Goal: Information Seeking & Learning: Learn about a topic

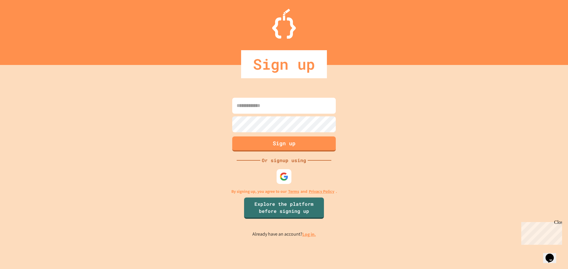
type input "**********"
click at [306, 237] on link "Log in." at bounding box center [309, 235] width 14 height 6
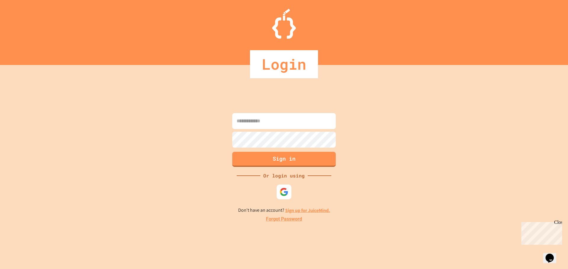
click at [265, 112] on form "Sign in" at bounding box center [284, 140] width 106 height 57
type input "**********"
click at [264, 119] on input "**********" at bounding box center [283, 121] width 103 height 16
click at [248, 160] on button "Sign in" at bounding box center [284, 158] width 106 height 15
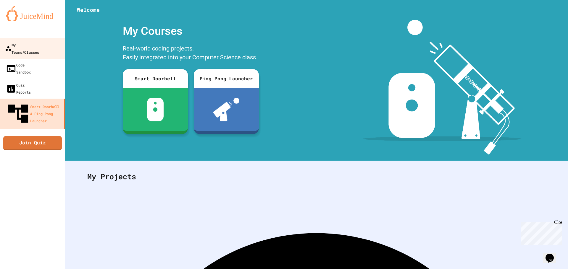
click at [39, 44] on div "My Teams/Classes" at bounding box center [22, 48] width 34 height 14
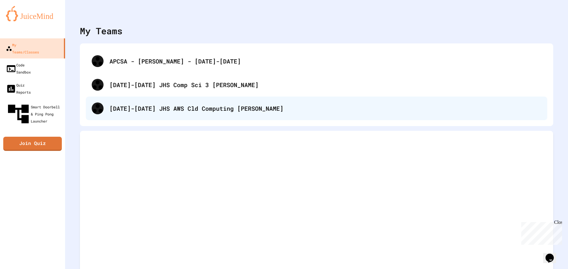
click at [172, 108] on div "[DATE]-[DATE] JHS AWS Cld Computing [PERSON_NAME]" at bounding box center [325, 108] width 432 height 9
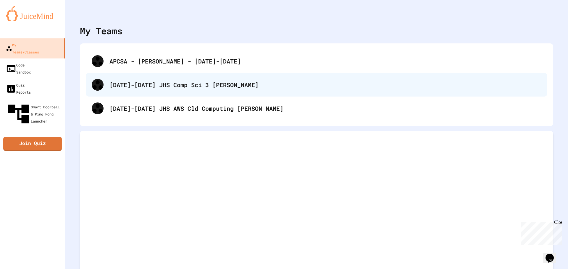
click at [132, 90] on div "[DATE]-[DATE] JHS Comp Sci 3 [PERSON_NAME]" at bounding box center [316, 85] width 461 height 24
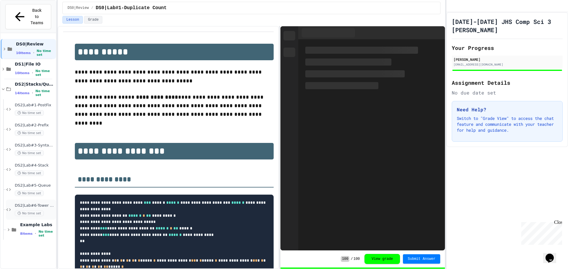
click at [34, 203] on span "DS2|Lab#6-Tower of [GEOGRAPHIC_DATA](Extra Credit)" at bounding box center [35, 205] width 40 height 5
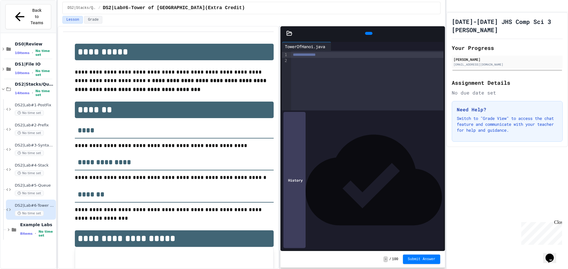
scroll to position [89, 0]
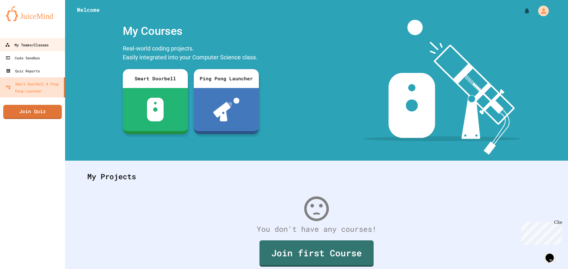
click at [34, 51] on ul "My Teams/Classes Code Sandbox Quiz Reports Smart Doorbell & Ping Pong Launcher" at bounding box center [32, 67] width 65 height 59
click at [41, 45] on div "My Teams/Classes" at bounding box center [26, 44] width 43 height 7
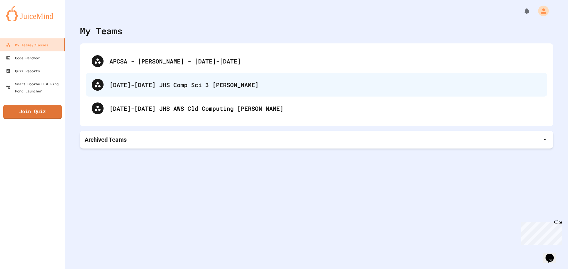
click at [198, 82] on div "[DATE]-[DATE] JHS Comp Sci 3 [PERSON_NAME]" at bounding box center [325, 84] width 432 height 9
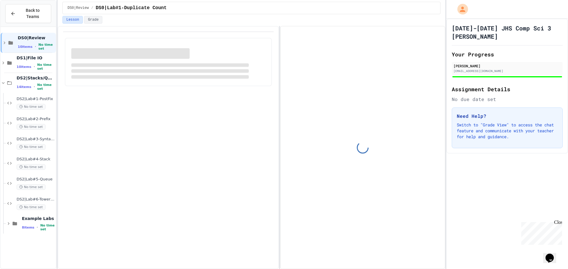
click at [22, 221] on div "Example Labs 8 items • No time set" at bounding box center [31, 224] width 50 height 20
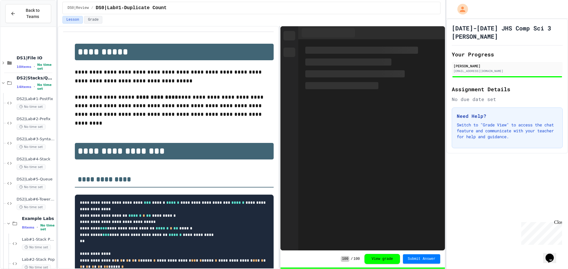
scroll to position [89, 0]
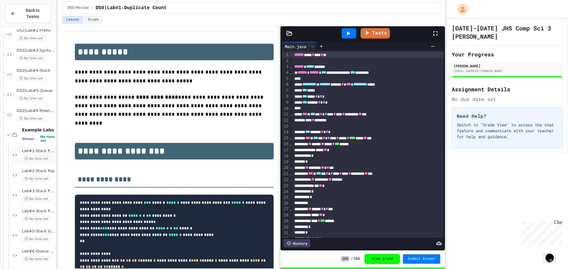
click at [29, 149] on span "Lab#1-Stack Push" at bounding box center [38, 151] width 33 height 5
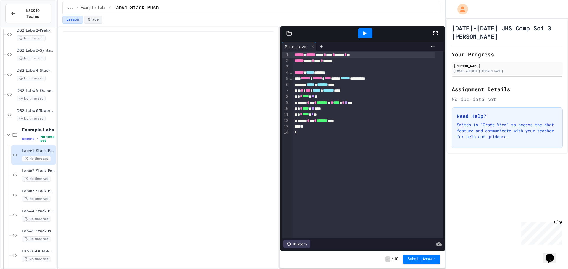
click at [367, 33] on icon at bounding box center [364, 33] width 7 height 7
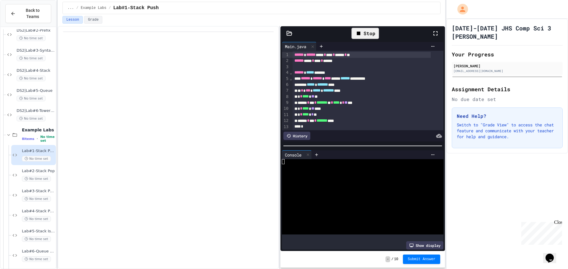
scroll to position [13, 0]
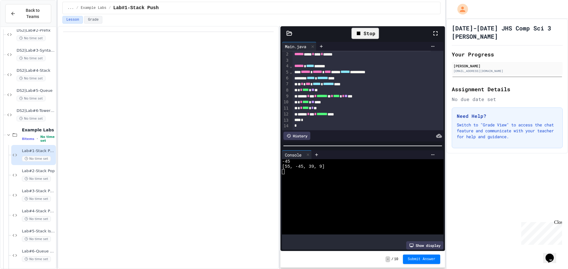
click at [297, 34] on div at bounding box center [289, 33] width 18 height 6
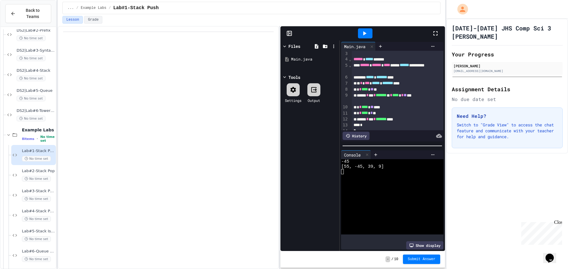
click at [290, 32] on icon at bounding box center [289, 33] width 6 height 6
